Goal: Transaction & Acquisition: Purchase product/service

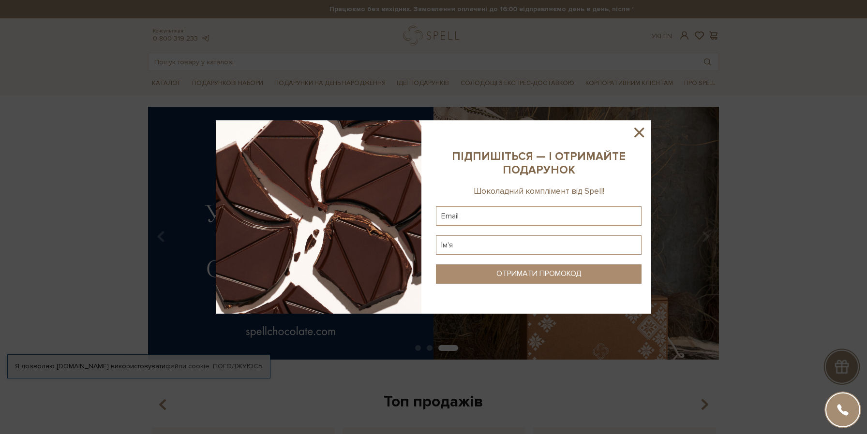
click at [636, 133] on icon at bounding box center [639, 132] width 16 height 16
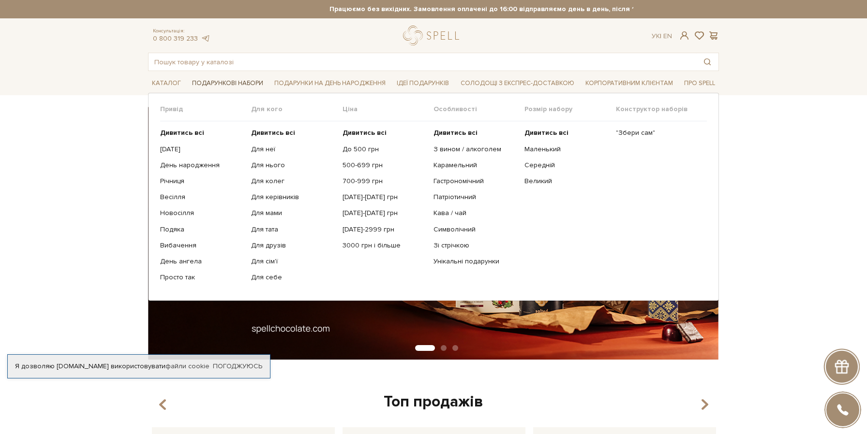
click at [225, 82] on span "Подарункові набори" at bounding box center [227, 83] width 79 height 15
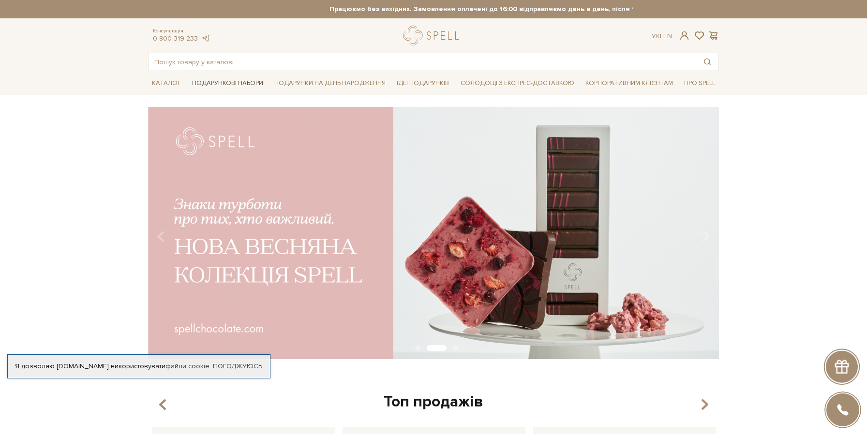
click at [227, 86] on span "Подарункові набори" at bounding box center [227, 83] width 79 height 15
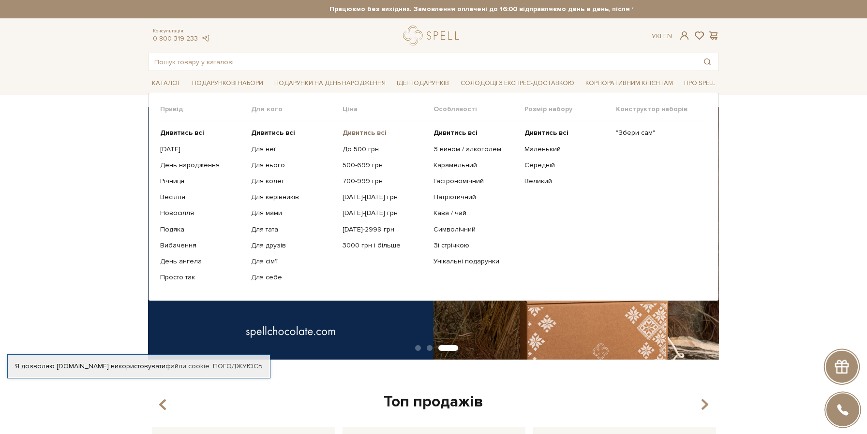
click at [360, 133] on b "Дивитись всі" at bounding box center [364, 133] width 44 height 8
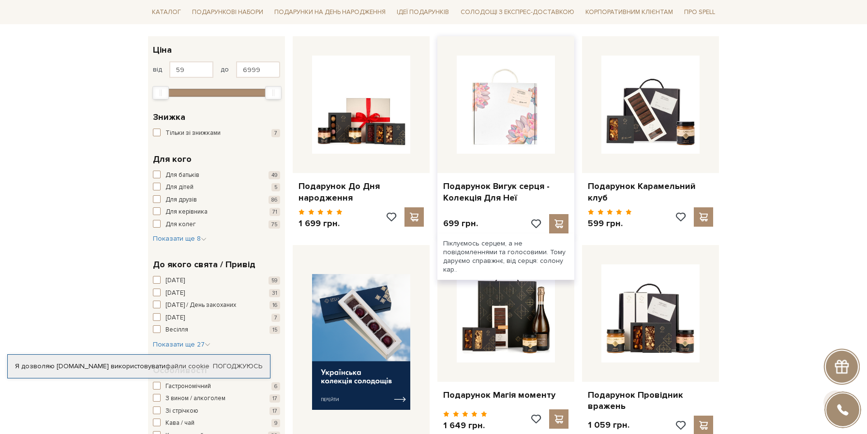
scroll to position [153, 0]
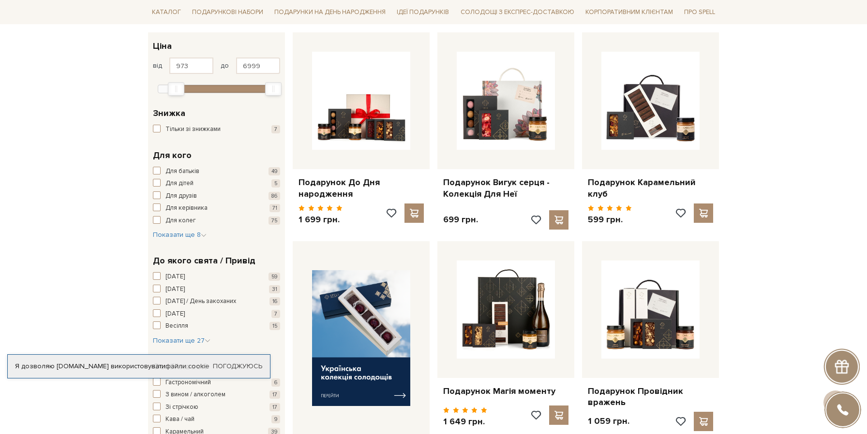
type input "944"
drag, startPoint x: 162, startPoint y: 89, endPoint x: 177, endPoint y: 90, distance: 15.0
click at [177, 90] on div "Min" at bounding box center [175, 89] width 15 height 13
click at [302, 88] on button "Показати 53 товари" at bounding box center [336, 88] width 92 height 18
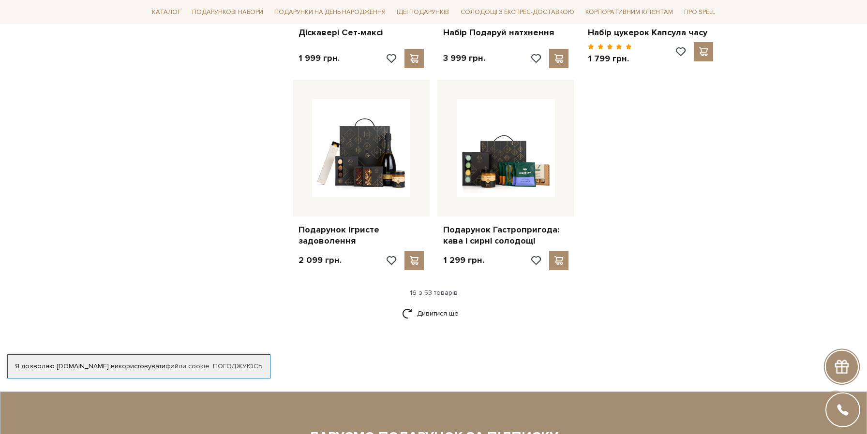
scroll to position [1135, 0]
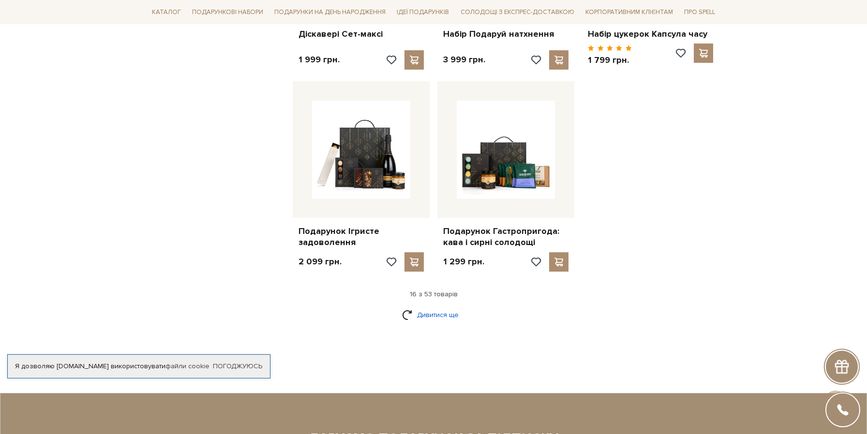
click at [440, 319] on link "Дивитися ще" at bounding box center [433, 315] width 63 height 17
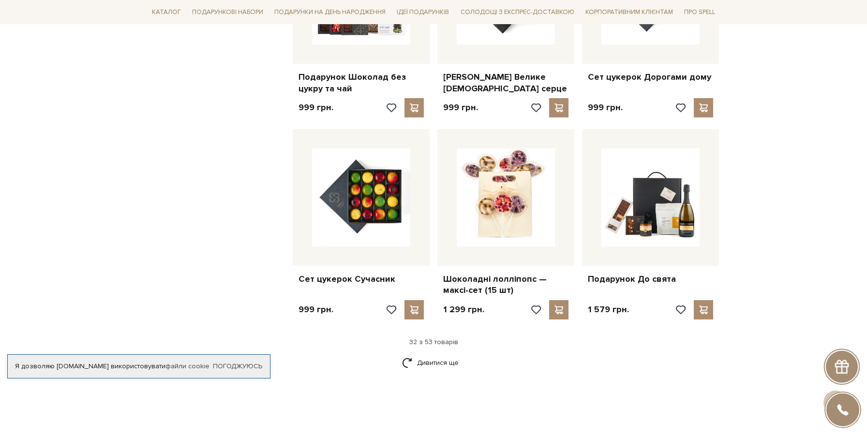
scroll to position [2097, 0]
